Goal: Task Accomplishment & Management: Manage account settings

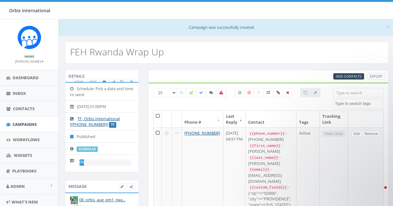
select select
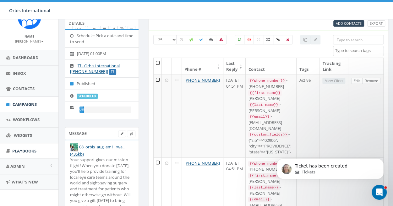
scroll to position [63, 0]
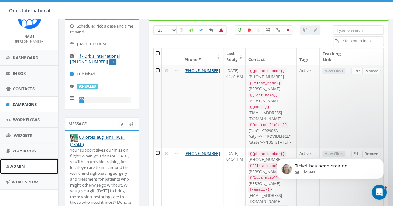
click at [16, 165] on span "Admin" at bounding box center [17, 167] width 14 height 6
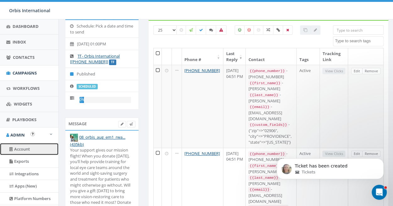
click at [24, 150] on link "Account" at bounding box center [29, 149] width 58 height 12
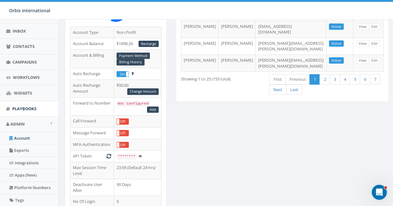
scroll to position [63, 0]
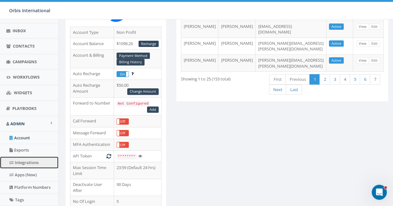
click at [23, 162] on link "Integrations" at bounding box center [29, 163] width 58 height 12
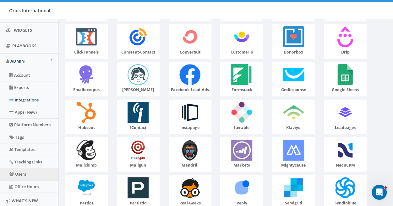
scroll to position [143, 0]
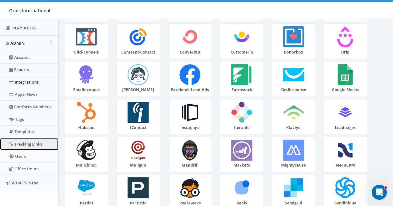
click at [21, 139] on link "Tracking Links" at bounding box center [29, 144] width 58 height 12
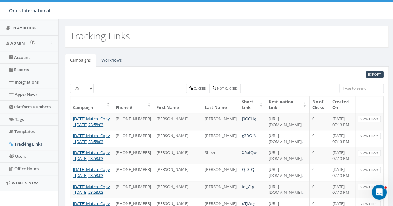
click at [34, 40] on img "Open In-App Guide" at bounding box center [32, 42] width 4 height 4
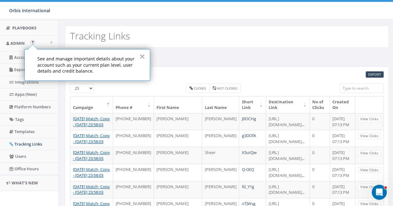
click at [81, 24] on div "Tracking Links" at bounding box center [227, 33] width 336 height 28
click at [15, 23] on link "Playbooks" at bounding box center [29, 27] width 58 height 15
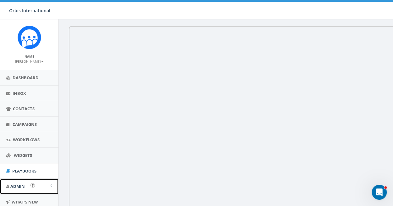
click at [20, 183] on link "Admin" at bounding box center [29, 186] width 58 height 15
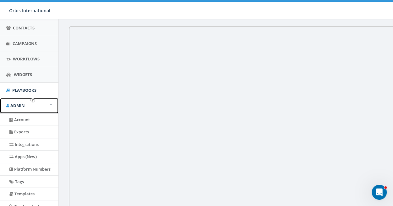
scroll to position [94, 0]
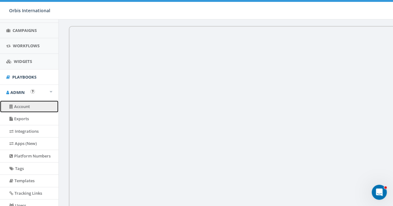
click at [22, 105] on link "Account" at bounding box center [29, 107] width 58 height 12
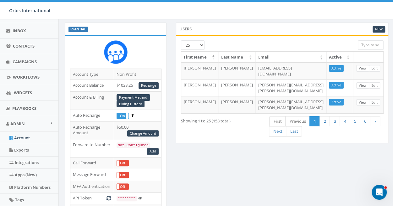
scroll to position [63, 0]
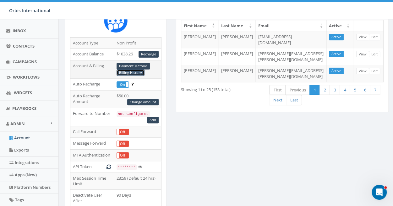
click at [135, 71] on link "Billing History" at bounding box center [130, 73] width 28 height 7
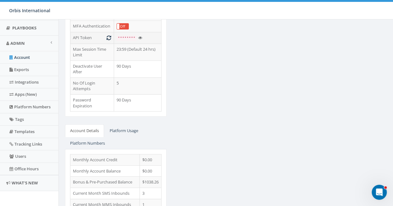
scroll to position [199, 0]
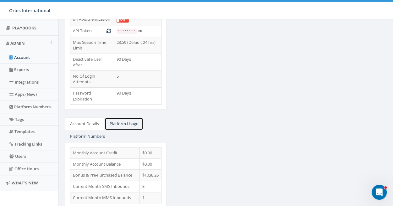
click at [131, 118] on link "Platform Usage" at bounding box center [123, 124] width 39 height 13
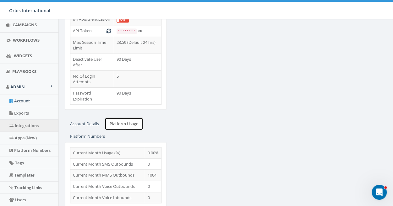
scroll to position [81, 0]
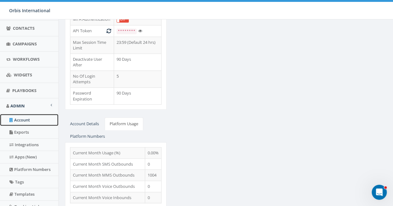
click at [24, 118] on link "Account" at bounding box center [29, 120] width 58 height 12
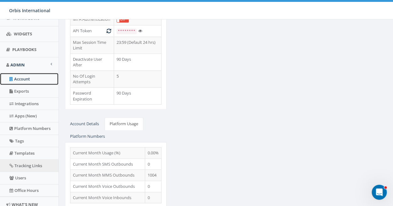
scroll to position [112, 0]
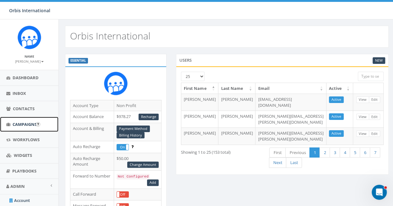
click at [14, 122] on span "Campaigns" at bounding box center [25, 125] width 24 height 6
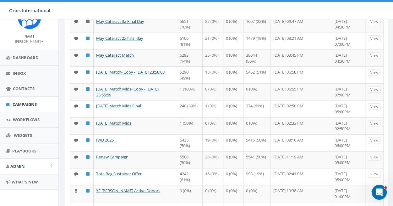
scroll to position [114, 0]
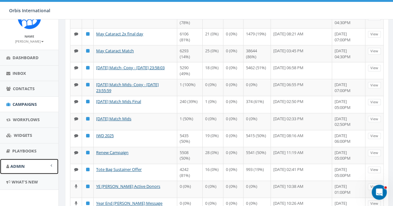
click at [18, 164] on span "Admin" at bounding box center [17, 167] width 14 height 6
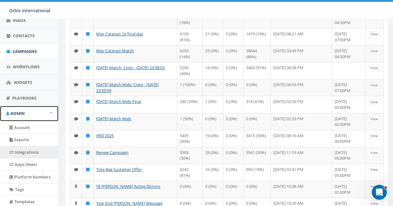
scroll to position [83, 0]
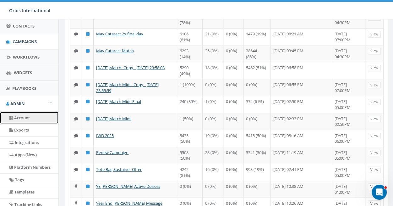
click at [23, 117] on link "Account" at bounding box center [29, 118] width 58 height 12
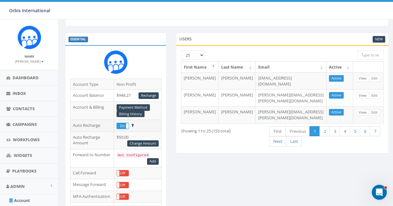
scroll to position [31, 0]
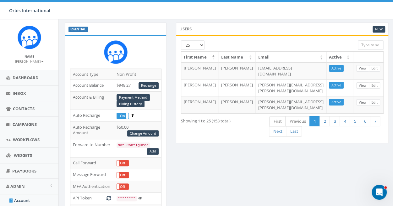
click at [208, 174] on div "ESSENTIAL Account Type Non Profit Account Balance $948.27 Recharge Account & Bi…" at bounding box center [226, 203] width 333 height 361
click at [19, 125] on span "Campaigns" at bounding box center [25, 125] width 24 height 6
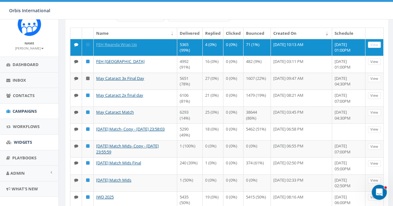
scroll to position [20, 0]
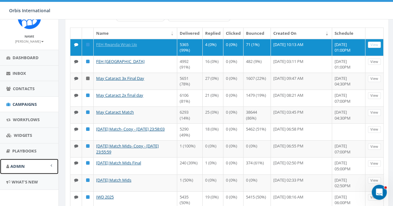
click at [24, 166] on span "Admin" at bounding box center [17, 167] width 14 height 6
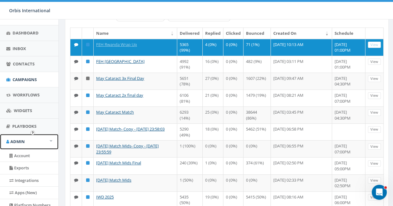
scroll to position [83, 0]
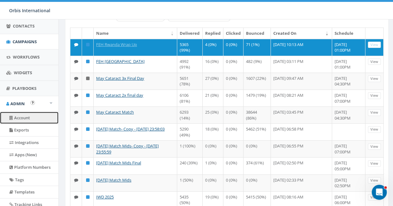
click at [24, 114] on link "Account" at bounding box center [29, 118] width 58 height 12
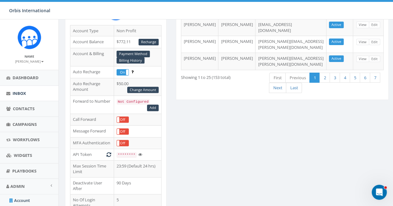
scroll to position [73, 0]
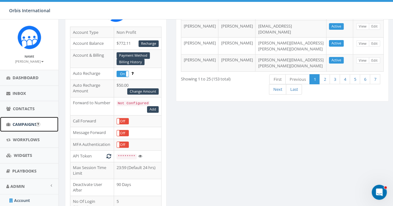
click at [25, 122] on span "Campaigns" at bounding box center [25, 125] width 24 height 6
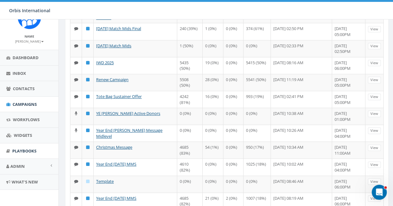
scroll to position [188, 0]
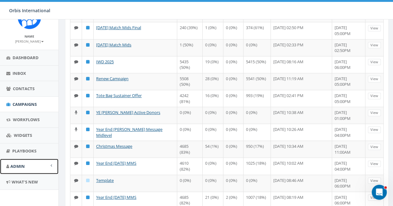
click at [23, 165] on span "Admin" at bounding box center [17, 167] width 14 height 6
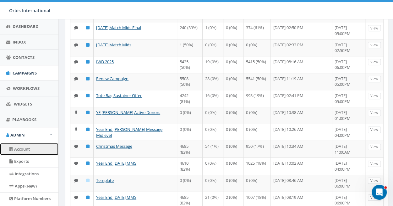
click at [24, 148] on link "Account" at bounding box center [29, 149] width 58 height 12
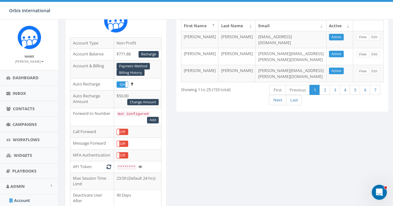
scroll to position [94, 0]
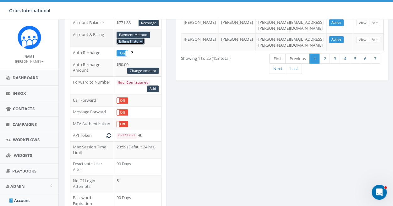
click at [134, 42] on link "Billing History" at bounding box center [130, 41] width 28 height 7
